Goal: Task Accomplishment & Management: Manage account settings

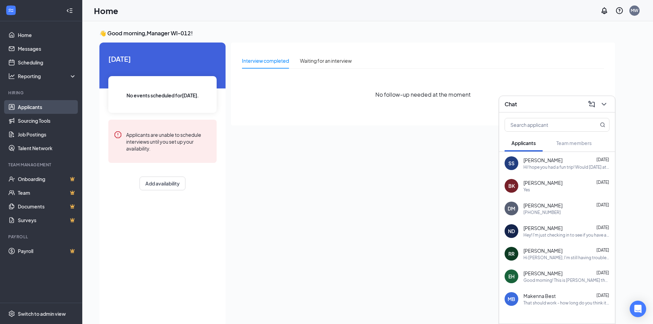
click at [27, 109] on link "Applicants" at bounding box center [47, 107] width 59 height 14
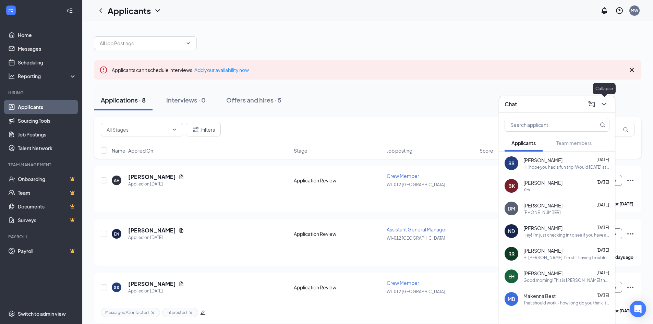
click at [601, 103] on icon "ChevronDown" at bounding box center [604, 104] width 8 height 8
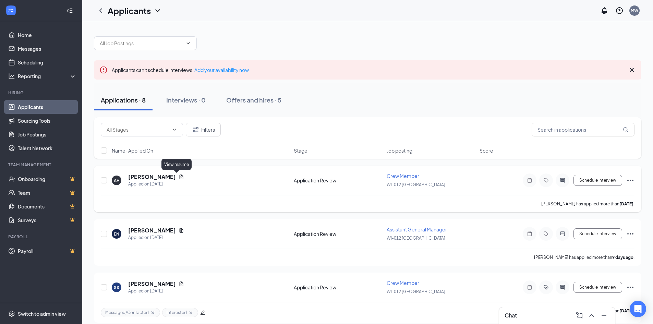
click at [180, 176] on icon "Document" at bounding box center [182, 176] width 4 height 4
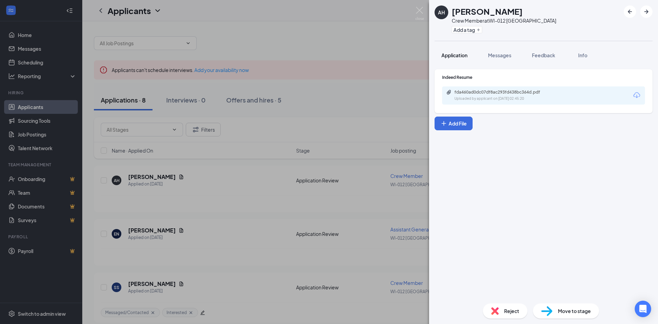
click at [458, 50] on button "Application" at bounding box center [455, 55] width 40 height 17
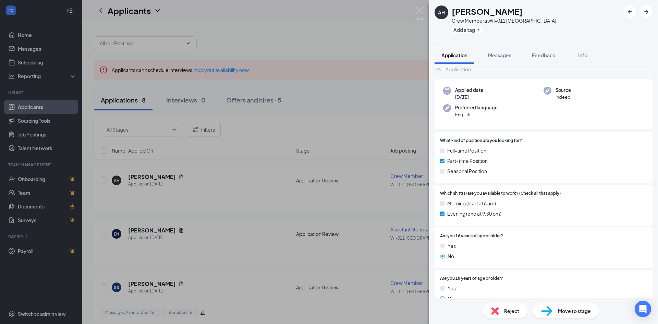
scroll to position [69, 0]
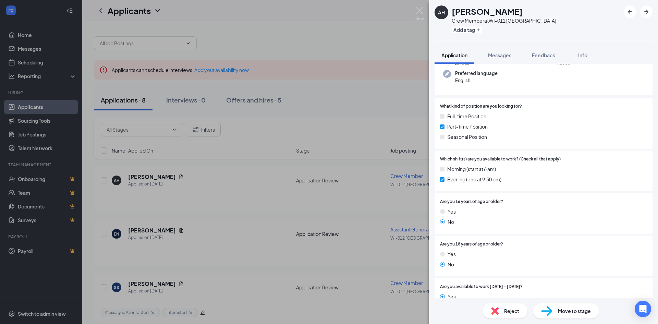
click at [328, 118] on div "AH [PERSON_NAME] Crew Member at [GEOGRAPHIC_DATA]-012 Pewaukee Add a tag Applic…" at bounding box center [329, 162] width 658 height 324
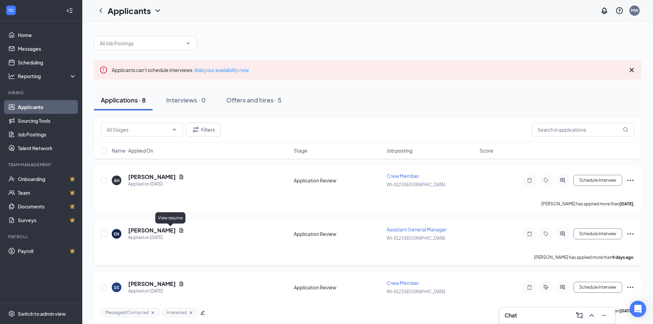
click at [179, 231] on icon "Document" at bounding box center [181, 230] width 5 height 5
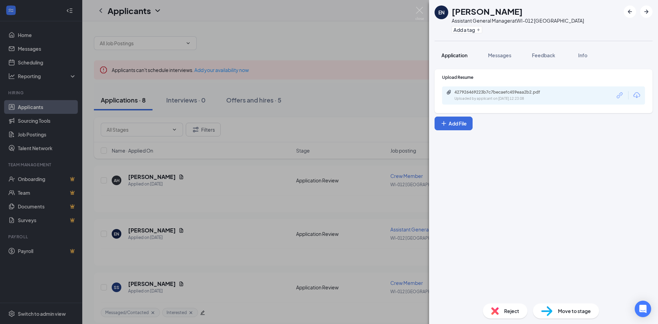
click at [459, 56] on span "Application" at bounding box center [454, 55] width 26 height 6
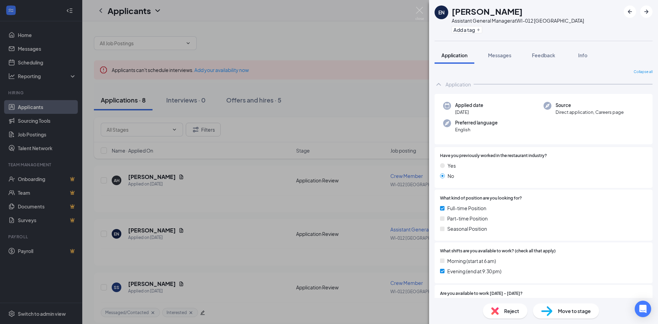
click at [316, 129] on div "EN [PERSON_NAME] Assistant General Manager at [GEOGRAPHIC_DATA]-012 Pewaukee Ad…" at bounding box center [329, 162] width 658 height 324
